Goal: Information Seeking & Learning: Learn about a topic

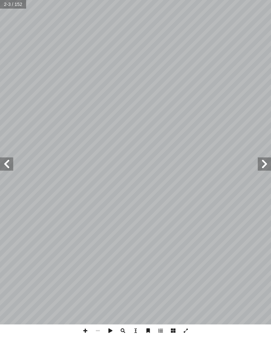
click at [11, 162] on span at bounding box center [6, 163] width 13 height 13
click at [2, 160] on span at bounding box center [6, 163] width 13 height 13
click at [4, 162] on span at bounding box center [6, 163] width 13 height 13
click at [4, 166] on span at bounding box center [6, 163] width 13 height 13
click at [3, 162] on span at bounding box center [6, 163] width 13 height 13
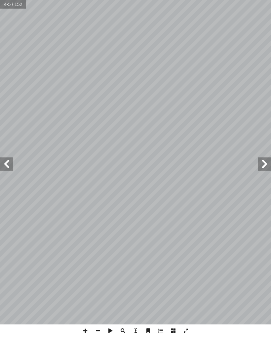
click at [5, 162] on span at bounding box center [6, 163] width 13 height 13
click at [5, 163] on span at bounding box center [6, 163] width 13 height 13
click at [2, 161] on span at bounding box center [6, 163] width 13 height 13
click at [4, 163] on span at bounding box center [6, 163] width 13 height 13
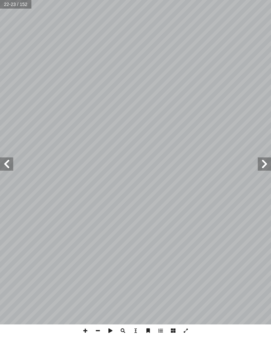
click at [3, 163] on span at bounding box center [6, 163] width 13 height 13
click at [4, 164] on span at bounding box center [6, 163] width 13 height 13
click at [3, 163] on span at bounding box center [6, 163] width 13 height 13
click at [2, 159] on span at bounding box center [6, 163] width 13 height 13
click at [4, 162] on span at bounding box center [6, 163] width 13 height 13
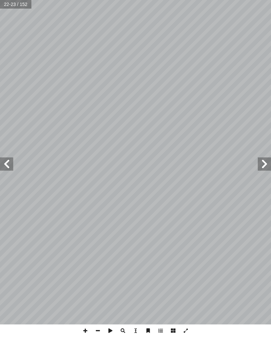
click at [3, 162] on span at bounding box center [6, 163] width 13 height 13
click at [4, 162] on span at bounding box center [6, 163] width 13 height 13
click at [7, 163] on span at bounding box center [6, 163] width 13 height 13
click at [6, 162] on span at bounding box center [6, 163] width 13 height 13
click at [4, 159] on span at bounding box center [6, 163] width 13 height 13
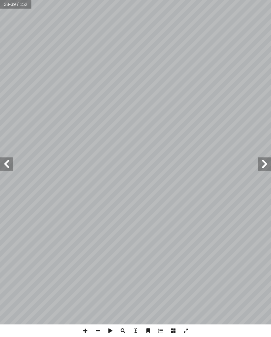
click at [8, 163] on span at bounding box center [6, 163] width 13 height 13
click at [4, 165] on span at bounding box center [6, 163] width 13 height 13
click at [3, 164] on span at bounding box center [6, 163] width 13 height 13
click at [4, 164] on span at bounding box center [6, 163] width 13 height 13
click at [8, 165] on span at bounding box center [6, 163] width 13 height 13
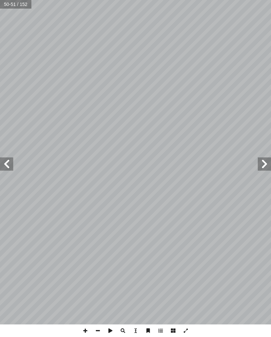
click at [1, 164] on span at bounding box center [6, 163] width 13 height 13
click at [3, 165] on span at bounding box center [6, 163] width 13 height 13
click at [262, 162] on span at bounding box center [264, 163] width 13 height 13
click at [8, 165] on span at bounding box center [6, 163] width 13 height 13
click at [264, 170] on span at bounding box center [264, 163] width 13 height 13
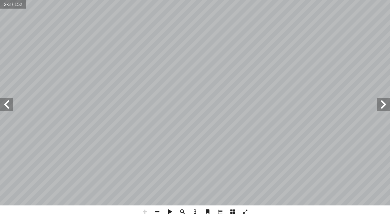
click at [7, 107] on span at bounding box center [6, 104] width 13 height 13
click at [9, 99] on span at bounding box center [6, 104] width 13 height 13
click at [8, 104] on span at bounding box center [6, 104] width 13 height 13
click at [12, 106] on span at bounding box center [6, 104] width 13 height 13
click at [8, 104] on span at bounding box center [6, 104] width 13 height 13
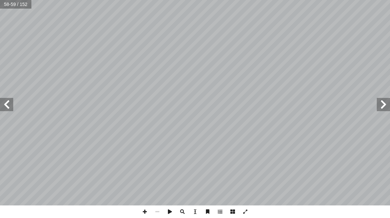
click at [7, 109] on span at bounding box center [6, 104] width 13 height 13
click at [8, 107] on span at bounding box center [6, 104] width 13 height 13
click at [3, 108] on span at bounding box center [6, 104] width 13 height 13
click at [11, 105] on span at bounding box center [6, 104] width 13 height 13
click at [9, 107] on span at bounding box center [6, 104] width 13 height 13
